Goal: Complete application form

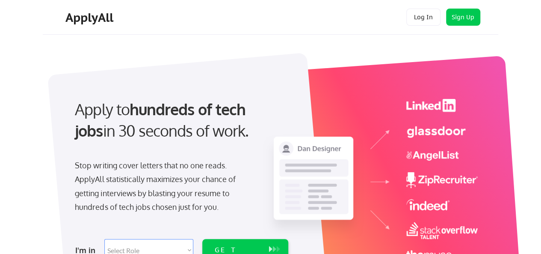
scroll to position [86, 0]
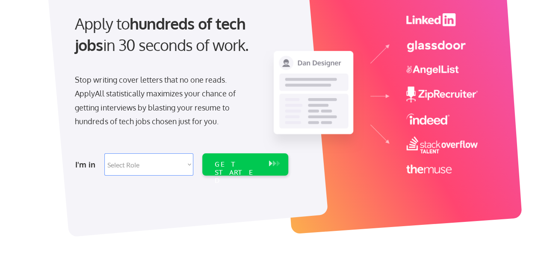
click at [164, 176] on div "I'm in Select Role Software Engineering Product Management Customer Success Sal…" at bounding box center [180, 164] width 239 height 30
click at [168, 166] on select "Select Role Software Engineering Product Management Customer Success Sales UI/U…" at bounding box center [148, 164] width 89 height 22
select select ""marketing___comms""
click at [104, 153] on select "Select Role Software Engineering Product Management Customer Success Sales UI/U…" at bounding box center [148, 164] width 89 height 22
select select ""marketing___comms""
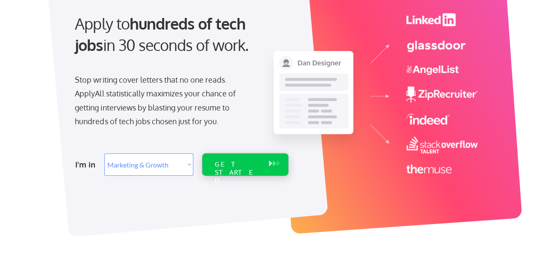
click at [245, 167] on div "GET STARTED" at bounding box center [237, 172] width 46 height 25
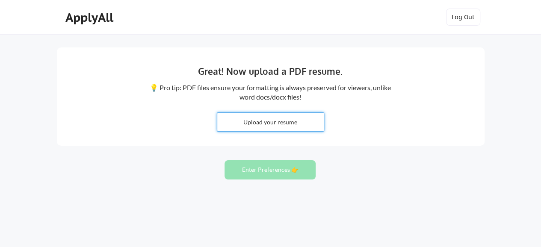
click at [285, 115] on input "file" at bounding box center [270, 122] width 107 height 18
type input "C:\fakepath\Sarah Kelly Resume 2025.pdf"
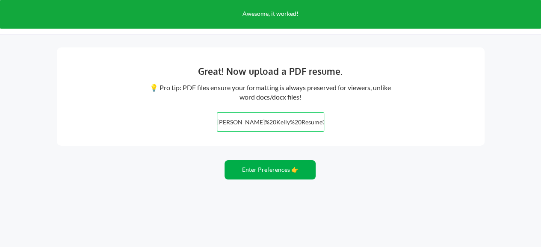
click at [293, 166] on button "Enter Preferences 👉" at bounding box center [270, 170] width 91 height 19
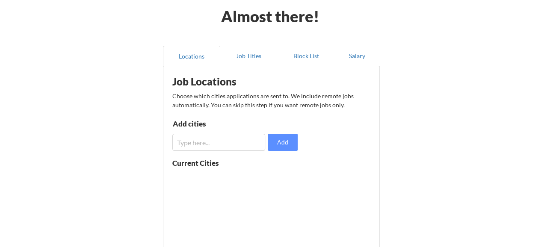
scroll to position [86, 0]
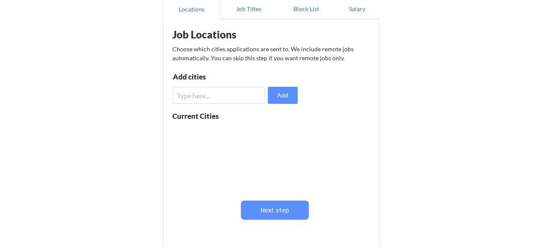
click at [216, 97] on input "input" at bounding box center [218, 95] width 93 height 17
type input "P"
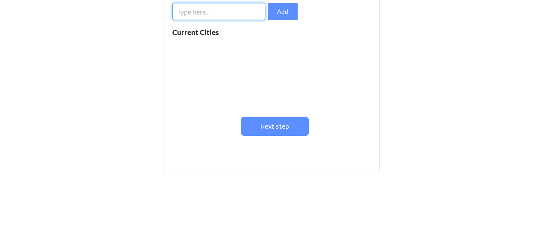
scroll to position [172, 0]
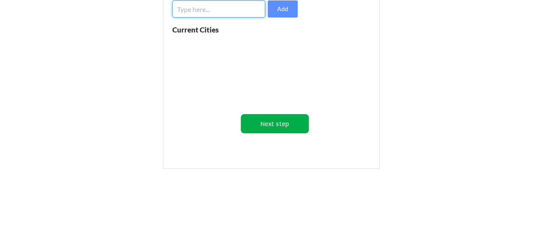
click at [274, 125] on button "Next step" at bounding box center [275, 123] width 68 height 19
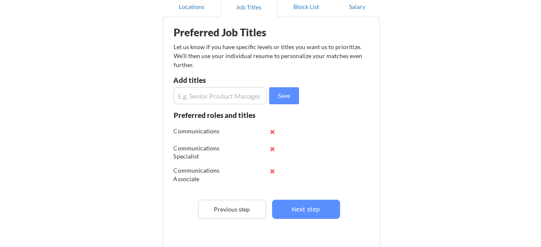
scroll to position [86, 0]
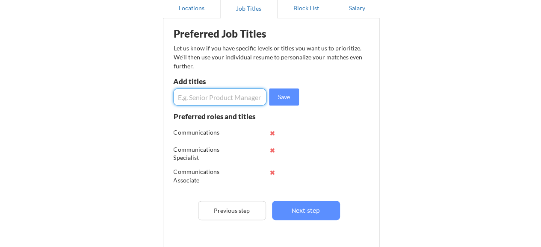
click at [238, 96] on input "input" at bounding box center [220, 97] width 94 height 17
type input "Copy Writer"
click at [285, 101] on button "Save" at bounding box center [284, 97] width 30 height 17
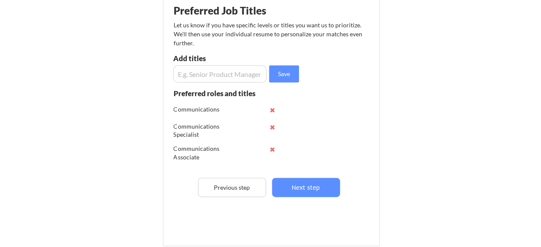
scroll to position [129, 0]
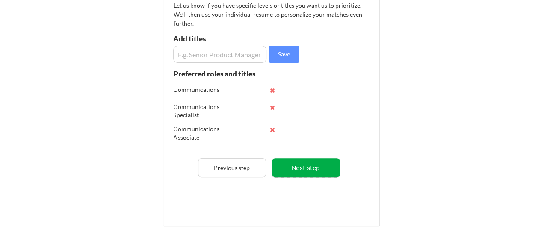
click at [320, 164] on button "Next step" at bounding box center [306, 167] width 68 height 19
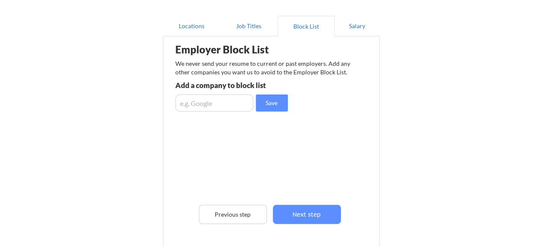
scroll to position [86, 0]
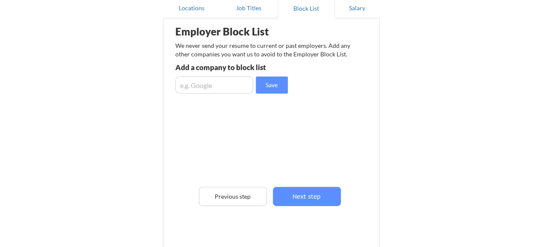
click at [318, 189] on button "Next step" at bounding box center [307, 196] width 68 height 19
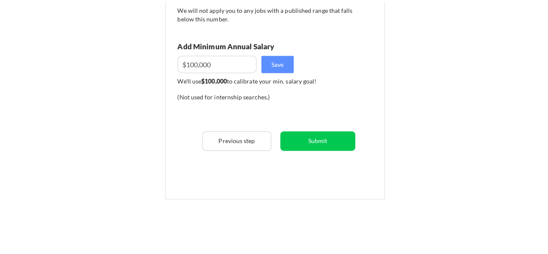
scroll to position [172, 0]
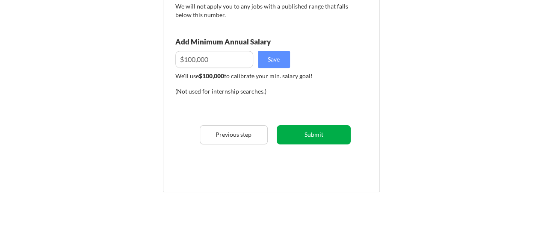
click at [321, 134] on button "Submit" at bounding box center [314, 134] width 74 height 19
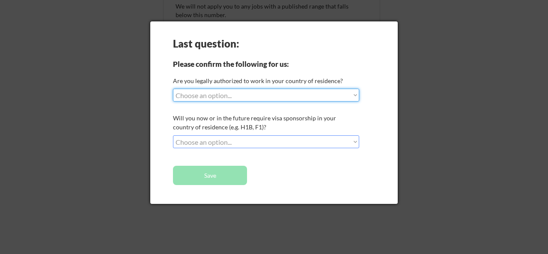
click at [339, 93] on select "Choose an option... Yes, I am a US Citizen Yes, I am a Canadian Citizen Yes, I …" at bounding box center [266, 95] width 186 height 13
select select ""yes__i_am_a_us_citizen""
click at [173, 89] on select "Choose an option... Yes, I am a US Citizen Yes, I am a Canadian Citizen Yes, I …" at bounding box center [266, 95] width 186 height 13
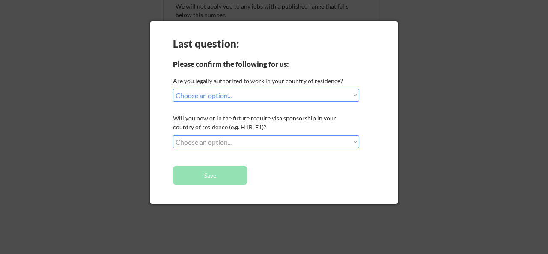
click at [296, 141] on select "Choose an option... No, I will not need sponsorship Yes, I will need sponsorship" at bounding box center [266, 141] width 186 height 13
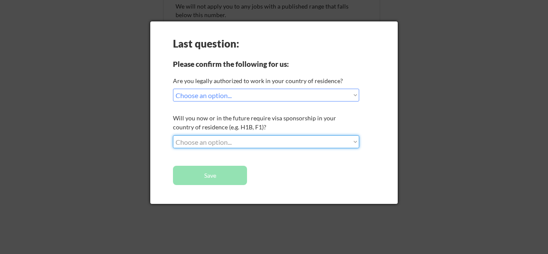
select select ""no__i_will_not_need_sponsorship""
click at [173, 135] on select "Choose an option... No, I will not need sponsorship Yes, I will need sponsorship" at bounding box center [266, 141] width 186 height 13
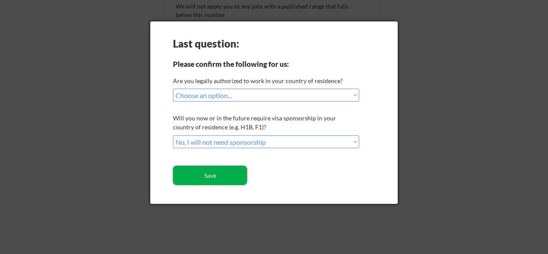
click at [234, 168] on button "Save" at bounding box center [210, 175] width 74 height 19
click at [208, 175] on button "Save" at bounding box center [210, 175] width 74 height 19
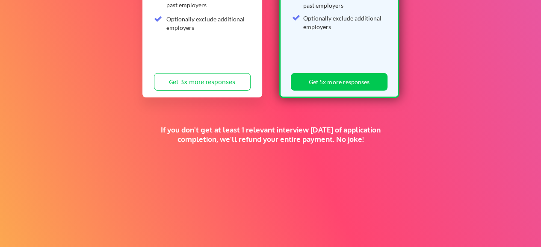
scroll to position [255, 0]
